Goal: Navigation & Orientation: Understand site structure

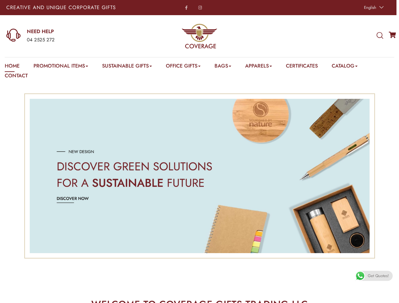
click at [199, 152] on img "2 / 3" at bounding box center [200, 176] width 340 height 154
click at [373, 8] on span "English" at bounding box center [370, 7] width 12 height 6
click at [68, 36] on div "04 2525 272" at bounding box center [78, 40] width 103 height 8
click at [379, 36] on icon at bounding box center [379, 35] width 7 height 7
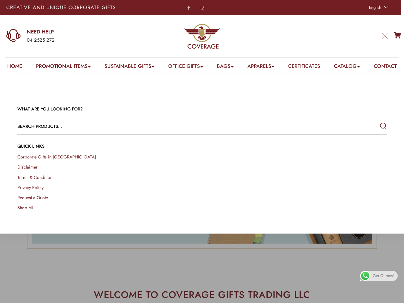
click at [62, 67] on link "Promotional Items" at bounding box center [63, 68] width 55 height 10
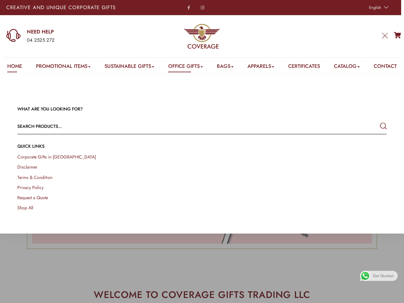
click at [187, 67] on link "Office Gifts" at bounding box center [185, 68] width 35 height 10
click at [228, 67] on link "Bags" at bounding box center [225, 68] width 17 height 10
click at [265, 67] on link "Apparels" at bounding box center [260, 68] width 27 height 10
